Goal: Use online tool/utility

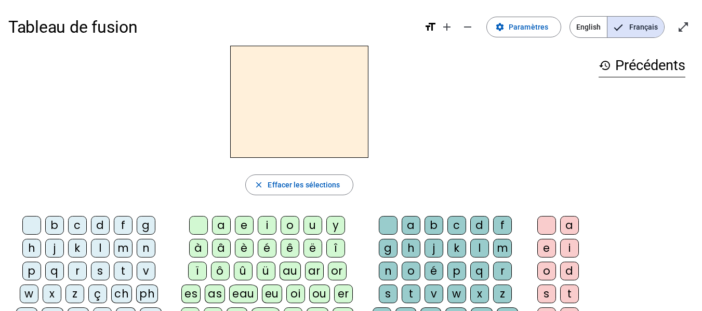
scroll to position [15, 0]
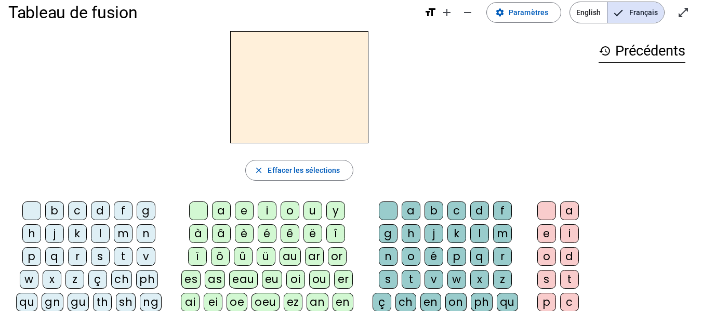
click at [128, 233] on div "m" at bounding box center [123, 233] width 19 height 19
click at [265, 212] on div "i" at bounding box center [267, 210] width 19 height 19
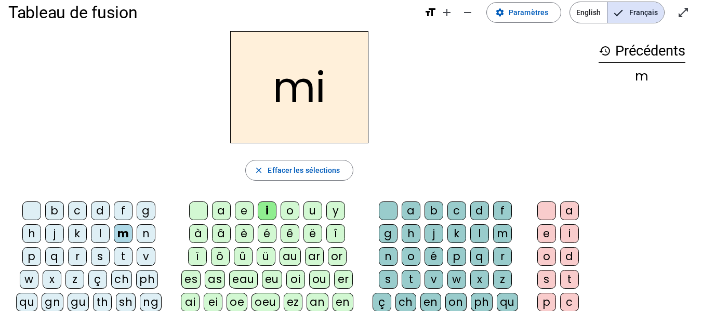
click at [481, 237] on div "l" at bounding box center [479, 233] width 19 height 19
click at [123, 213] on div "f" at bounding box center [123, 210] width 19 height 19
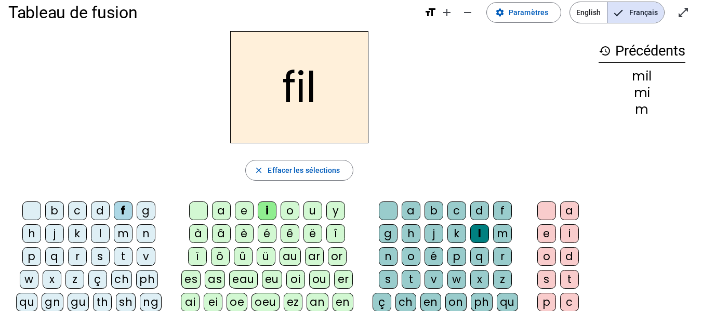
click at [100, 258] on div "s" at bounding box center [100, 256] width 19 height 19
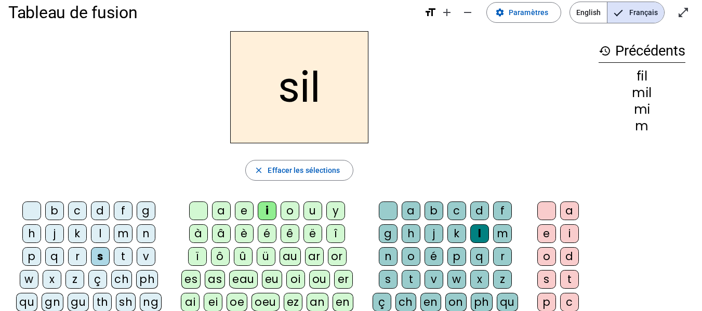
click at [221, 215] on div "a" at bounding box center [221, 210] width 19 height 19
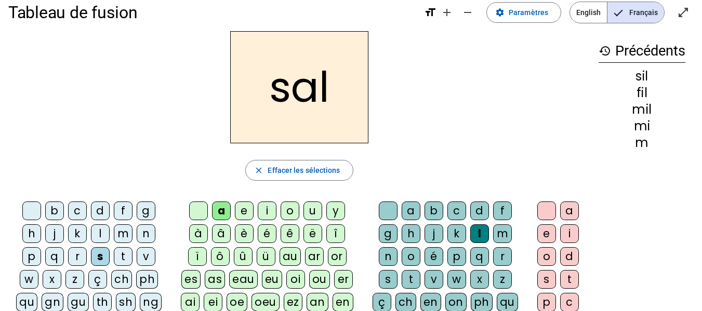
click at [288, 212] on div "o" at bounding box center [289, 210] width 19 height 19
click at [240, 213] on div "e" at bounding box center [244, 210] width 19 height 19
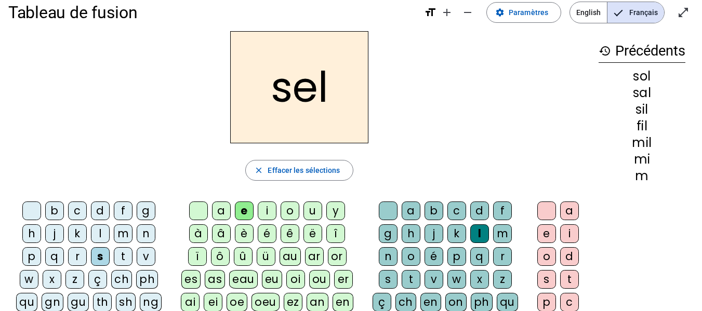
click at [150, 219] on div "g" at bounding box center [146, 210] width 19 height 19
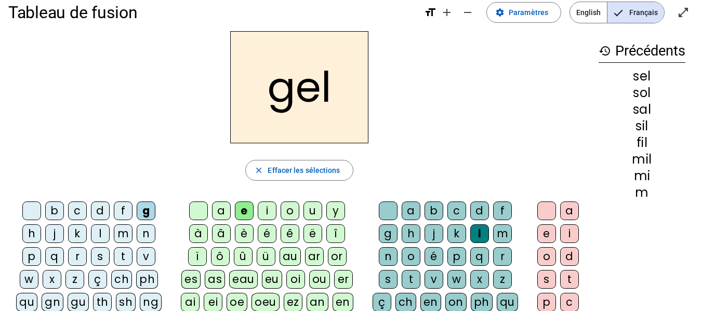
click at [56, 209] on div "b" at bounding box center [54, 210] width 19 height 19
click at [125, 262] on div "t" at bounding box center [123, 256] width 19 height 19
